Goal: Task Accomplishment & Management: Use online tool/utility

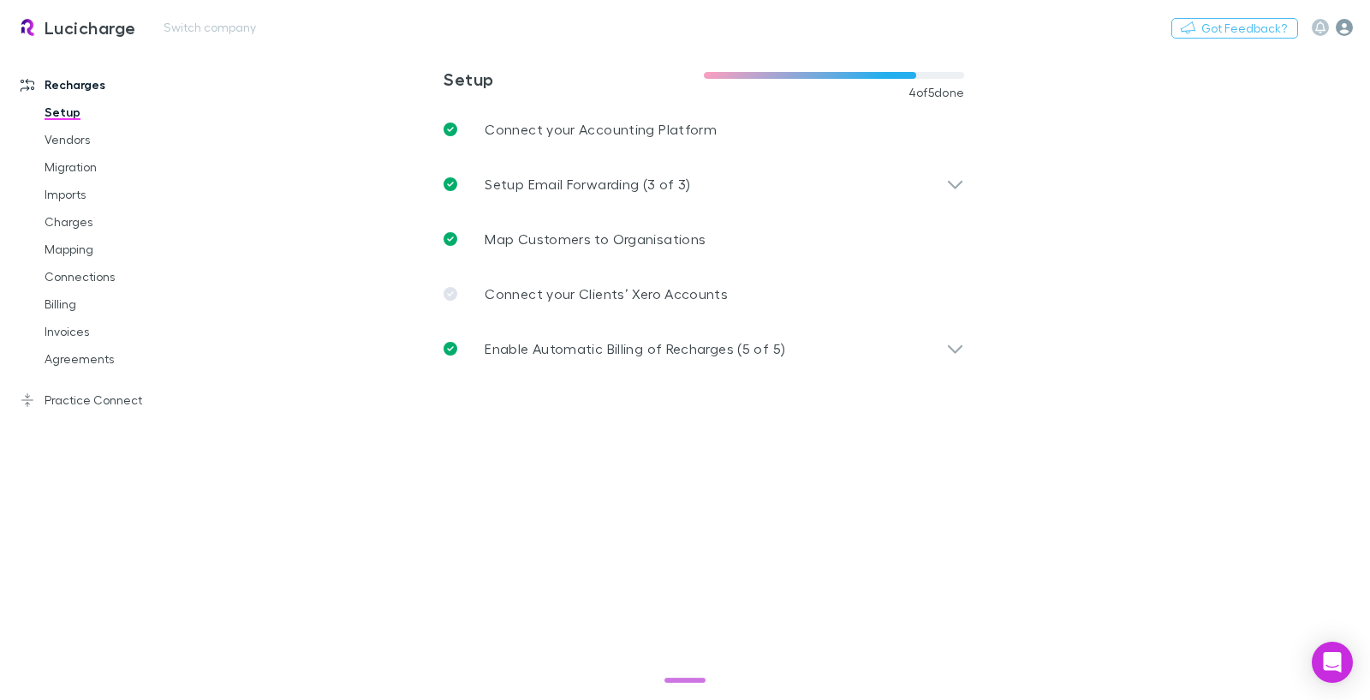
click at [1340, 24] on icon "button" at bounding box center [1344, 27] width 17 height 17
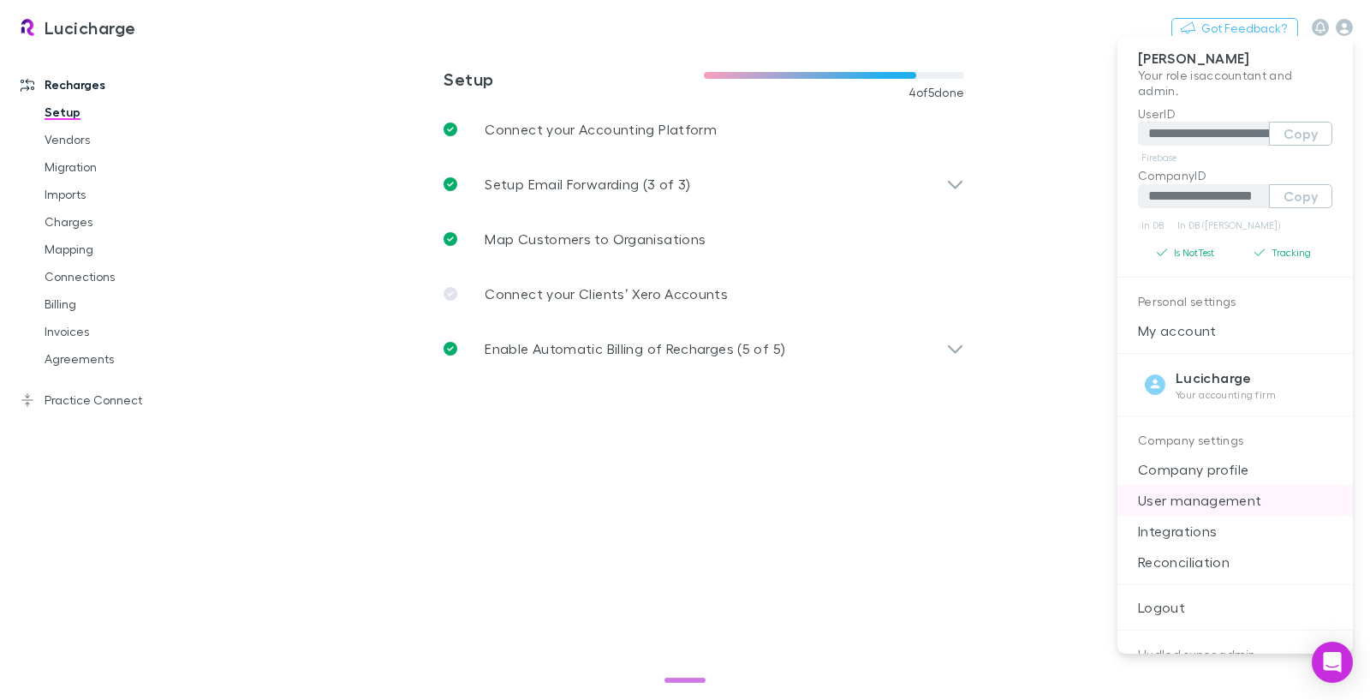
scroll to position [206, 0]
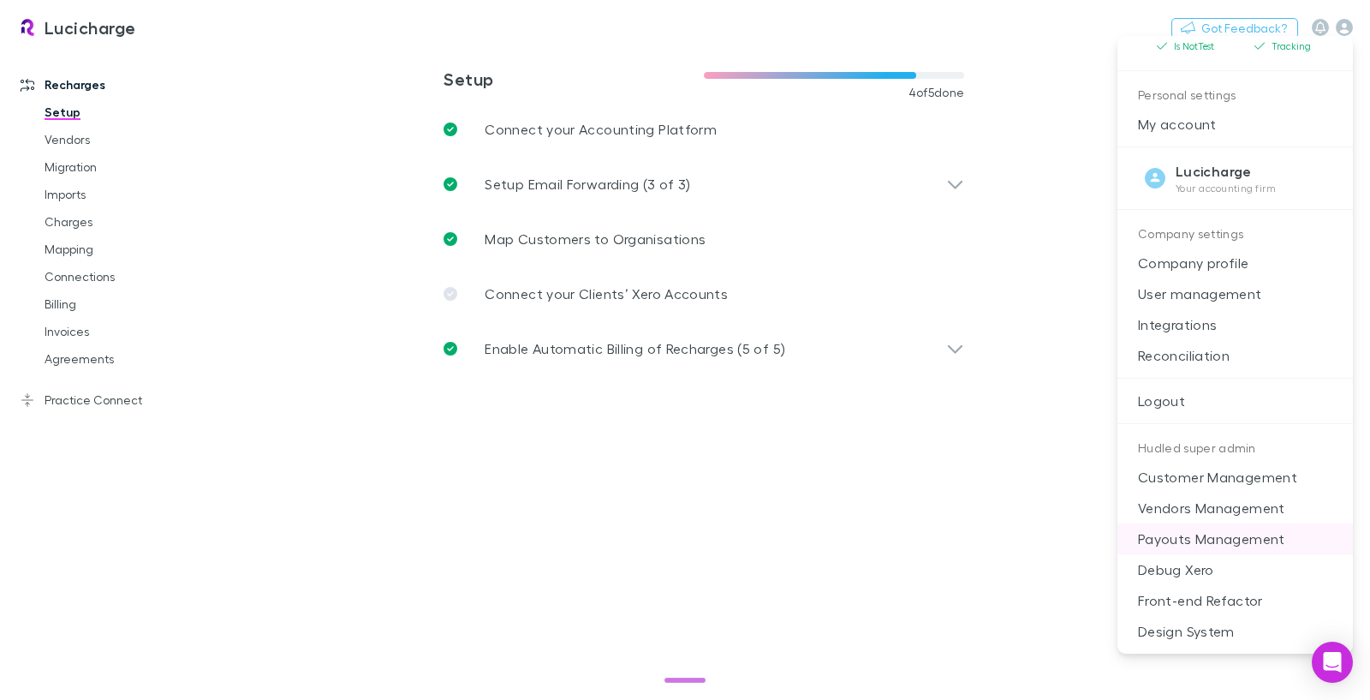
click at [1197, 548] on p "Payouts Management" at bounding box center [1234, 538] width 235 height 31
select select "****"
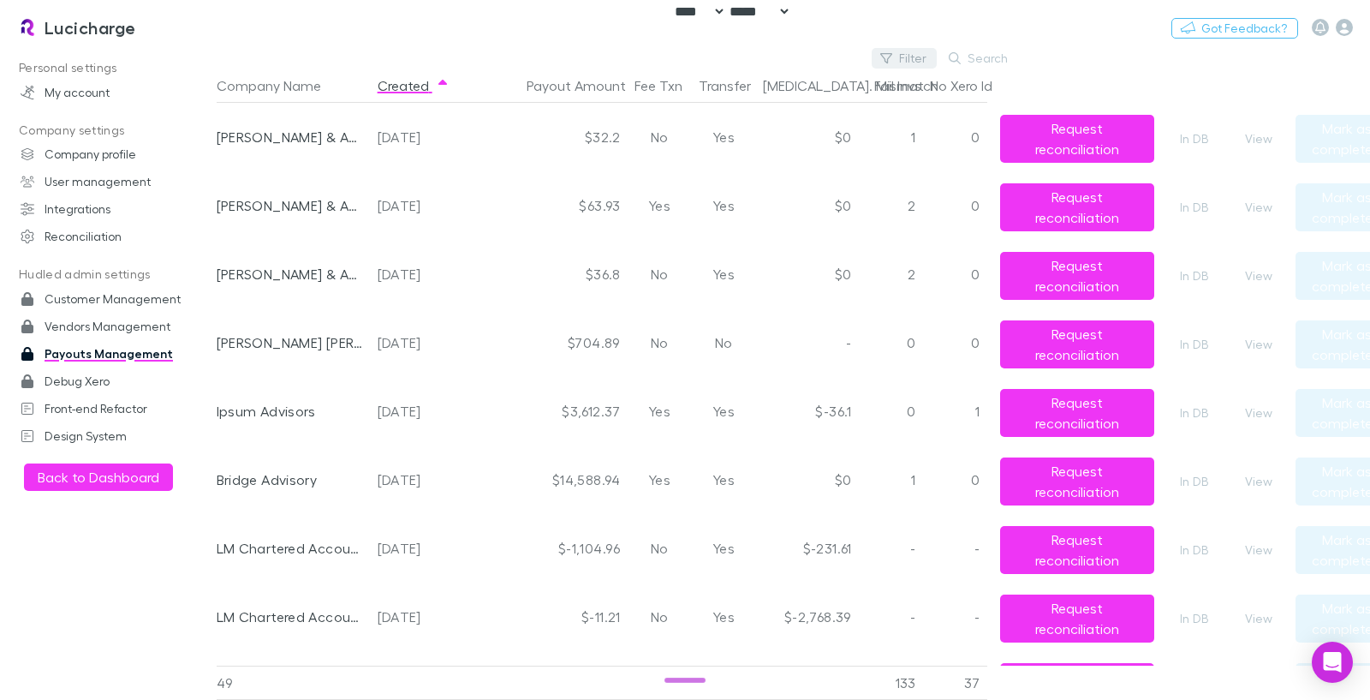
click at [913, 63] on button "Filter" at bounding box center [904, 58] width 65 height 21
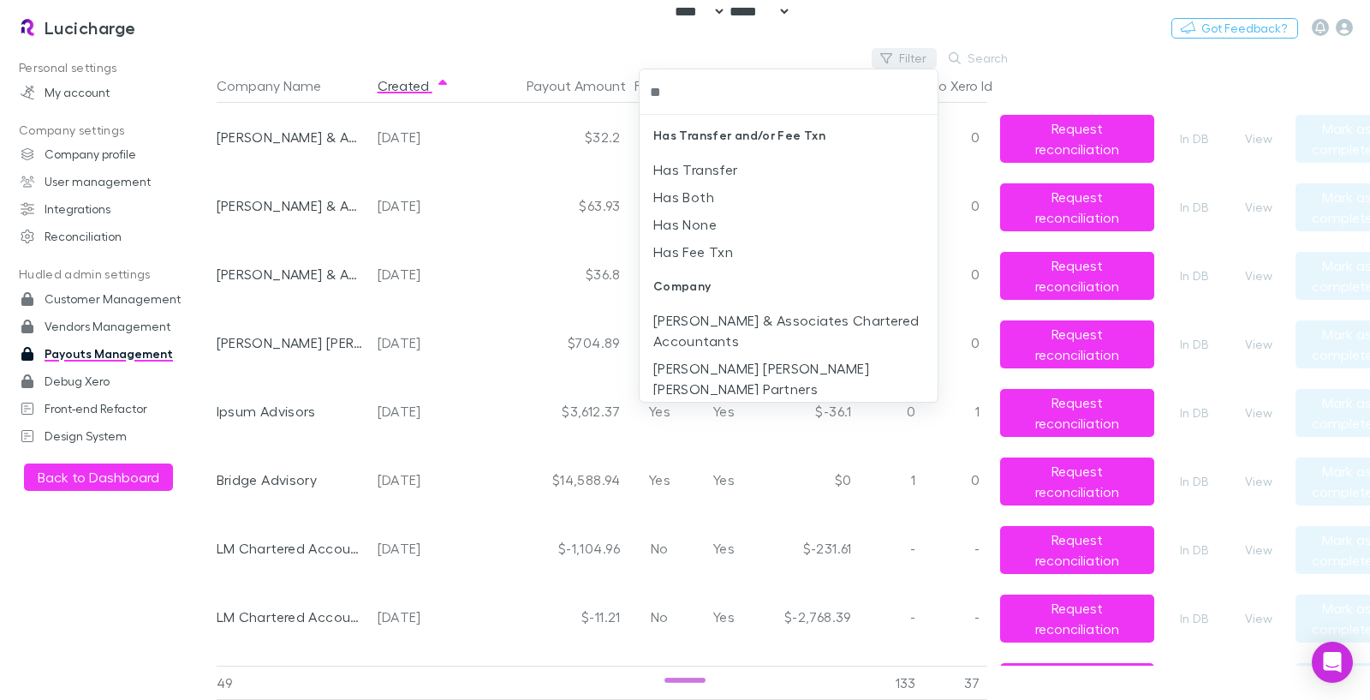
type input "***"
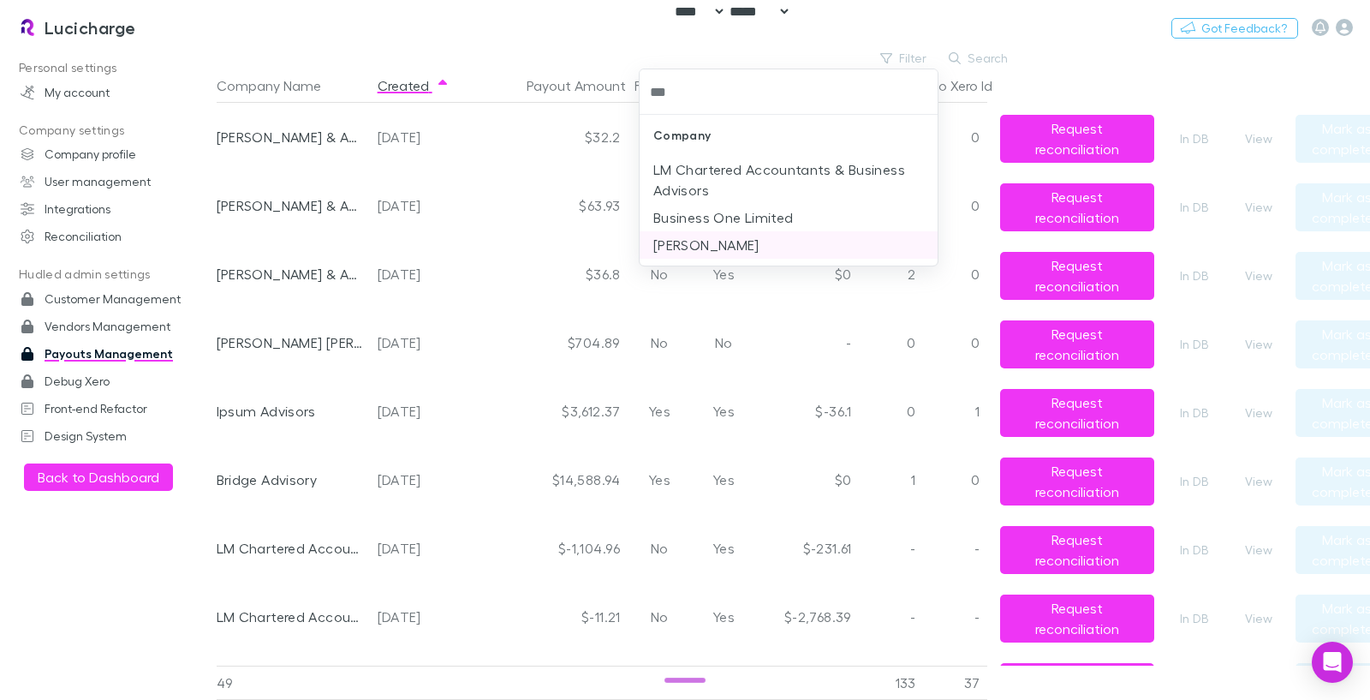
click at [774, 247] on li "[PERSON_NAME]" at bounding box center [789, 244] width 298 height 27
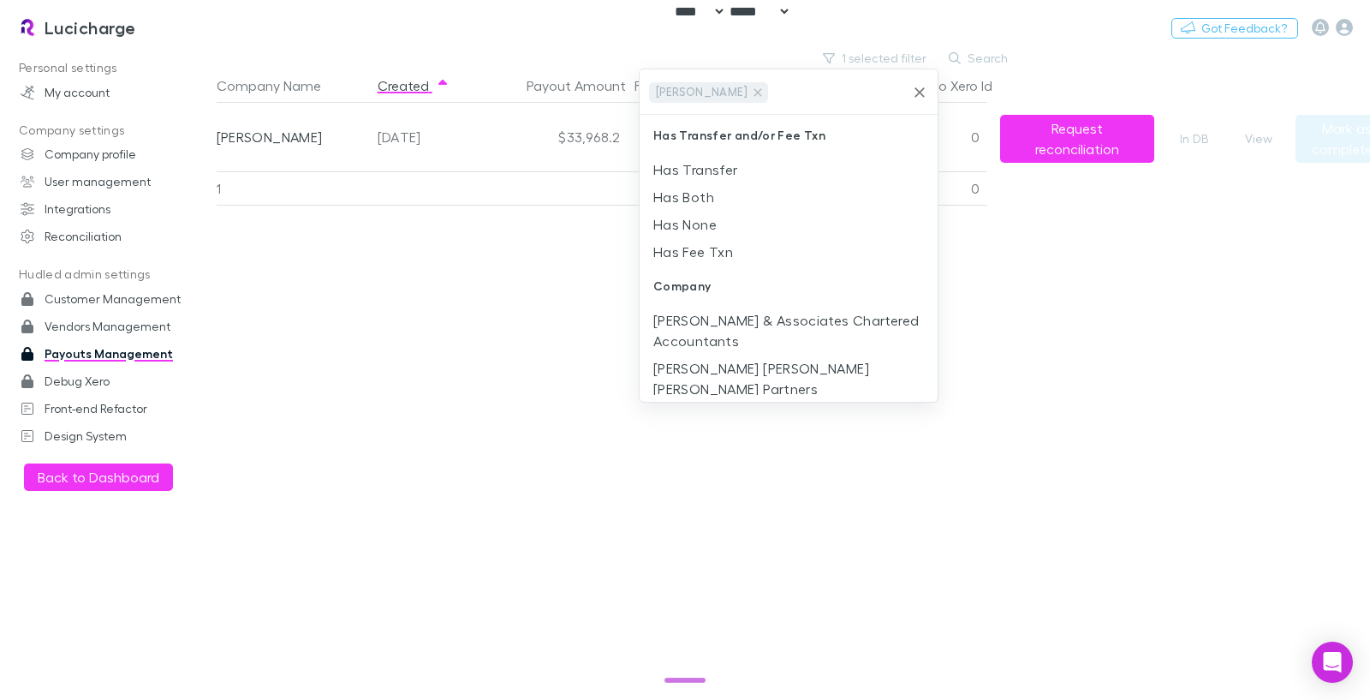
click at [1069, 414] on div at bounding box center [685, 350] width 1370 height 700
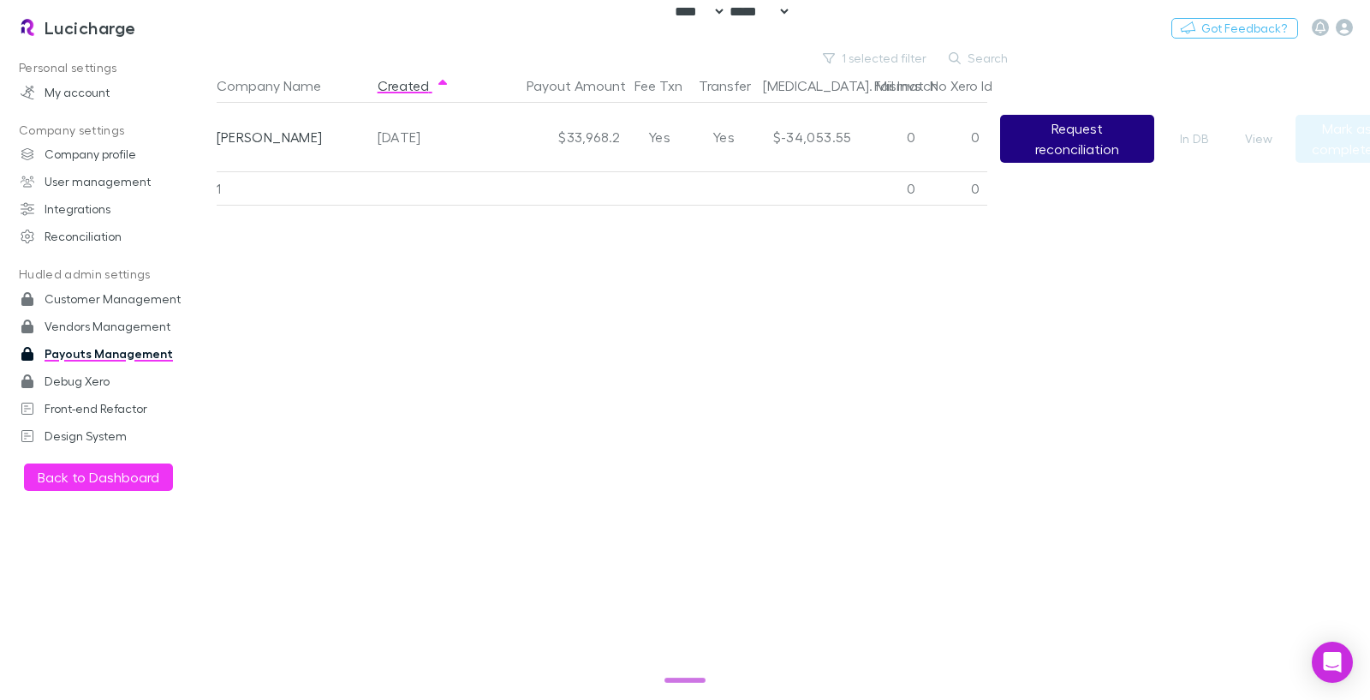
click at [1055, 135] on button "Request reconciliation" at bounding box center [1077, 139] width 154 height 48
click at [813, 130] on div "$-34,053.55" at bounding box center [807, 137] width 103 height 69
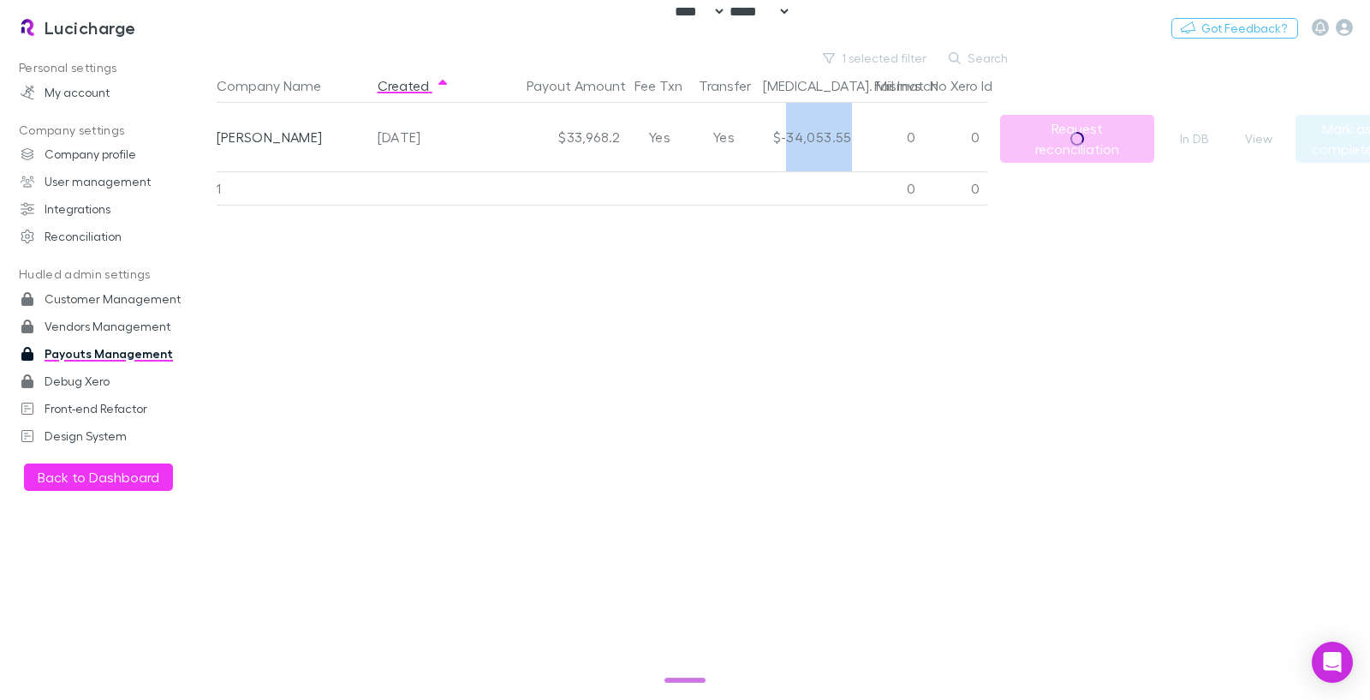
click at [813, 130] on div "$-34,053.55" at bounding box center [807, 137] width 103 height 69
copy div "34,053.55"
click at [574, 141] on div "$33,968.2" at bounding box center [551, 137] width 154 height 69
copy div "33,968.2"
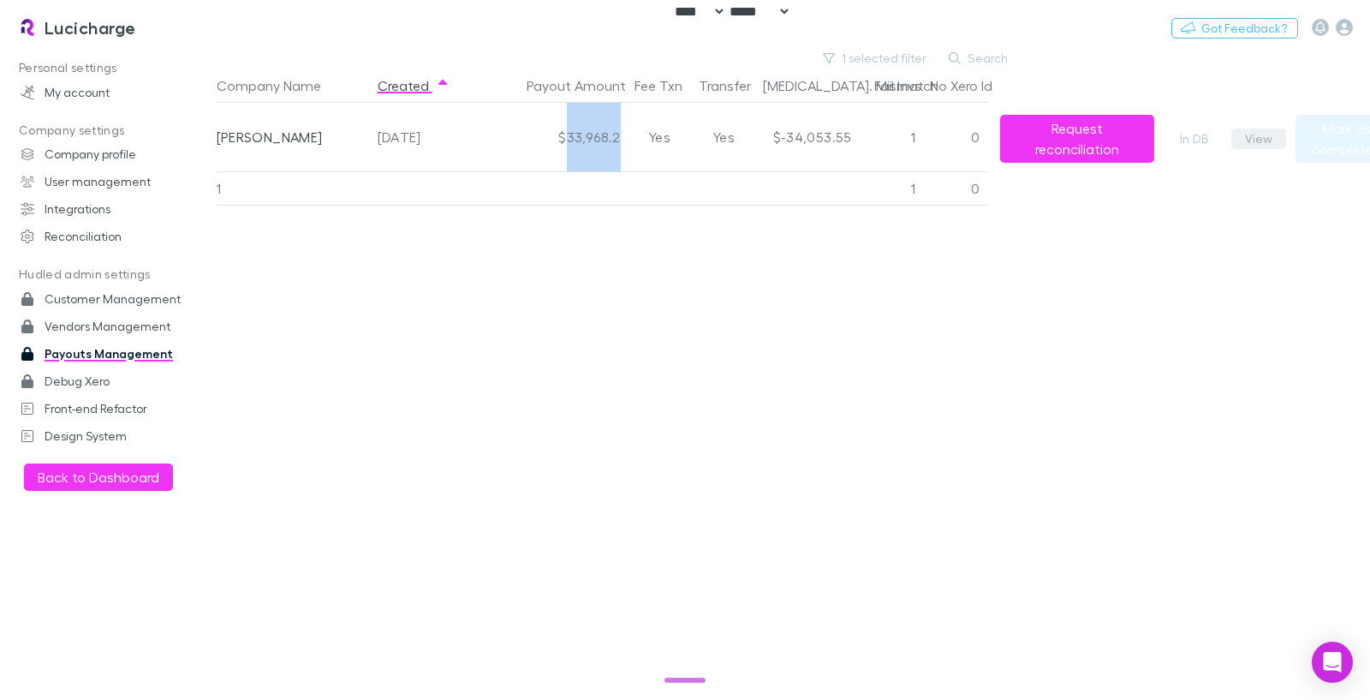
click at [1252, 132] on button "View" at bounding box center [1258, 138] width 55 height 21
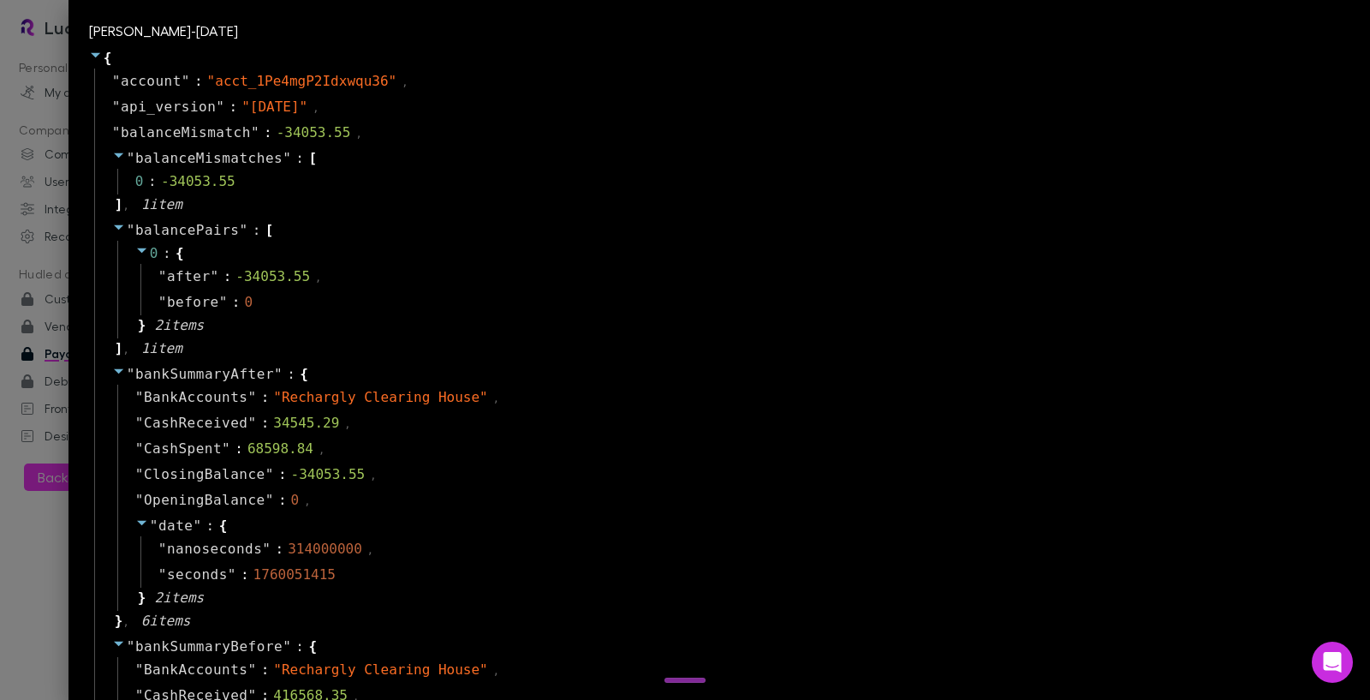
click at [24, 560] on div at bounding box center [685, 350] width 1370 height 700
